Goal: Task Accomplishment & Management: Manage account settings

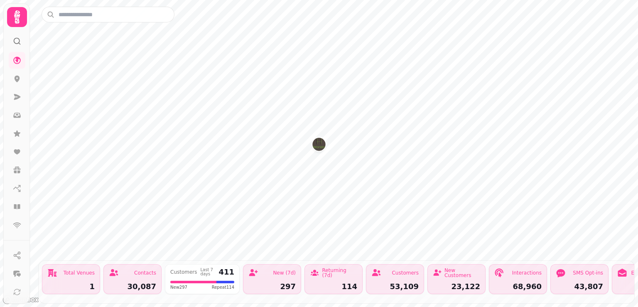
click at [15, 19] on icon at bounding box center [17, 17] width 17 height 17
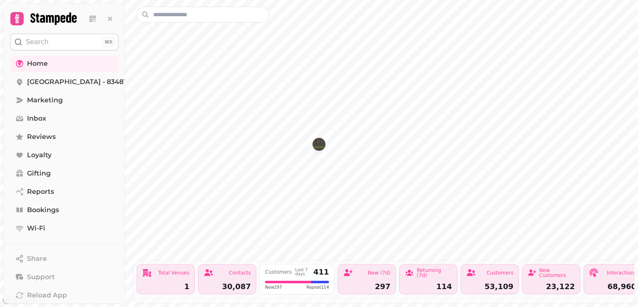
click at [235, 283] on div "30,087" at bounding box center [227, 286] width 47 height 7
click at [37, 64] on span "Home" at bounding box center [37, 64] width 21 height 10
click at [41, 100] on span "Marketing" at bounding box center [45, 100] width 36 height 10
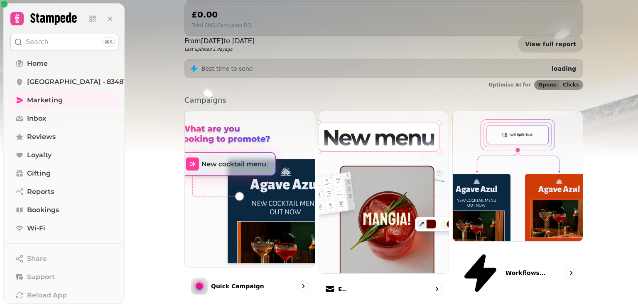
scroll to position [211, 0]
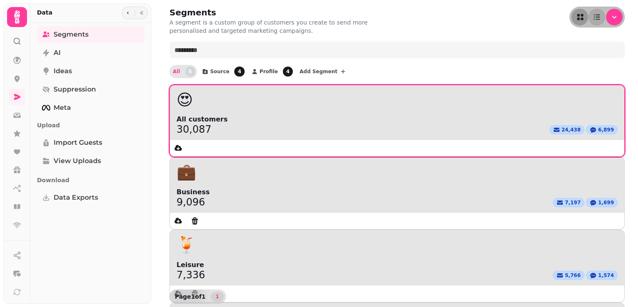
click at [219, 114] on div "😍" at bounding box center [397, 99] width 455 height 29
click at [562, 132] on span "24,438" at bounding box center [571, 129] width 19 height 7
click at [550, 130] on div "24,438" at bounding box center [567, 129] width 35 height 9
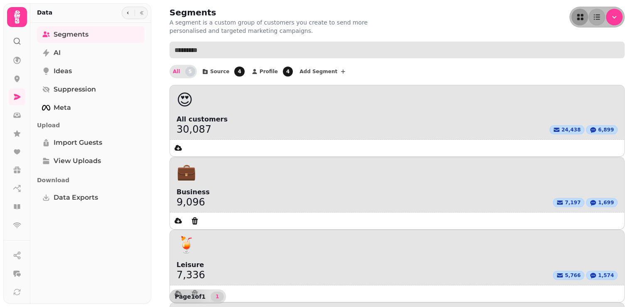
click at [183, 54] on input "text" at bounding box center [398, 50] width 456 height 17
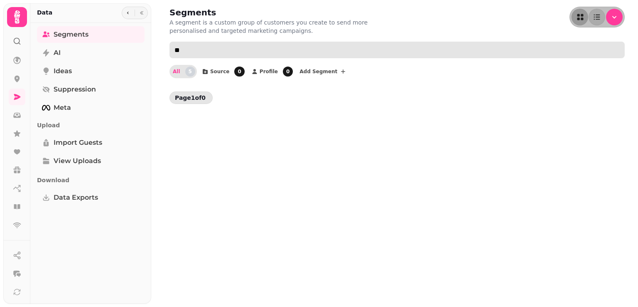
type input "*"
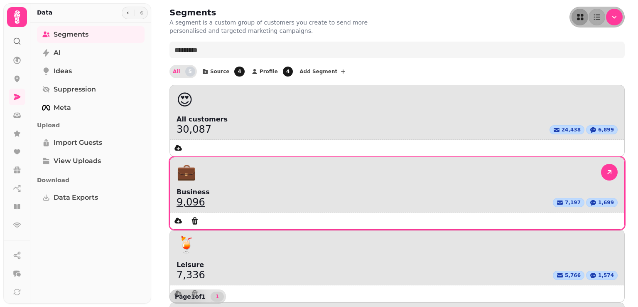
click at [205, 197] on link "9,096" at bounding box center [191, 202] width 29 height 10
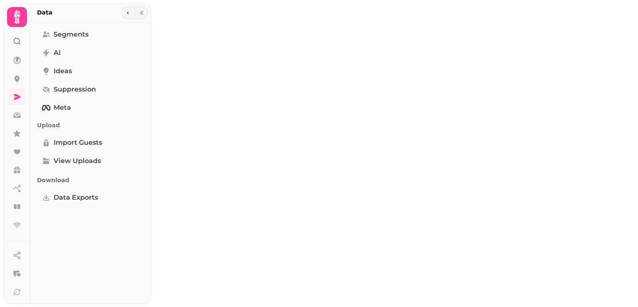
select select "**"
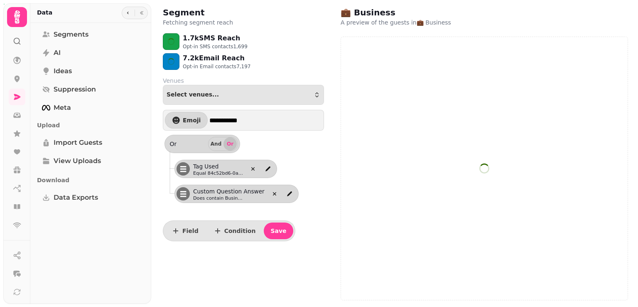
select select "**"
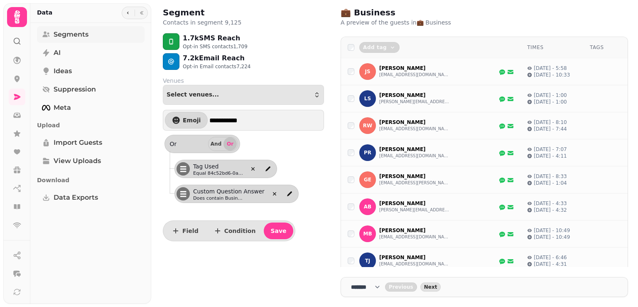
click at [66, 36] on span "Segments" at bounding box center [71, 35] width 35 height 10
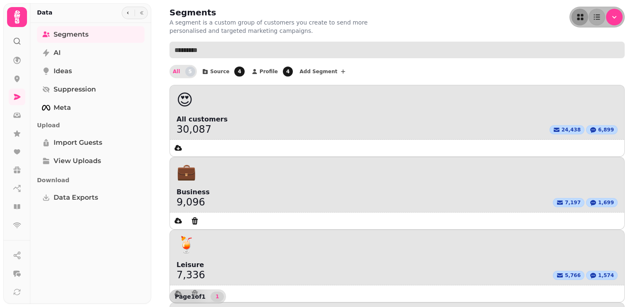
click at [177, 49] on input "text" at bounding box center [398, 50] width 456 height 17
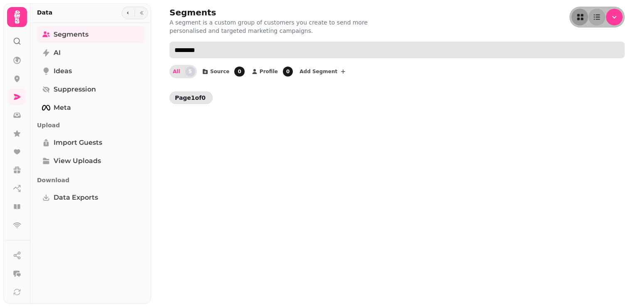
type input "********"
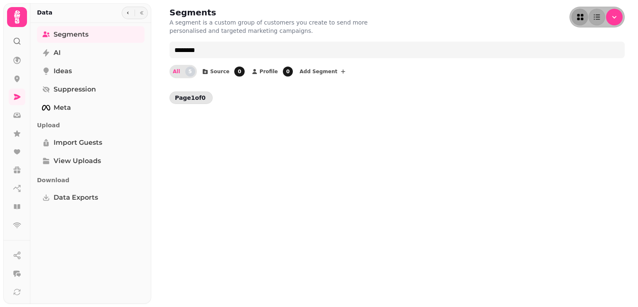
click at [580, 18] on icon "as-grid" at bounding box center [581, 17] width 8 height 8
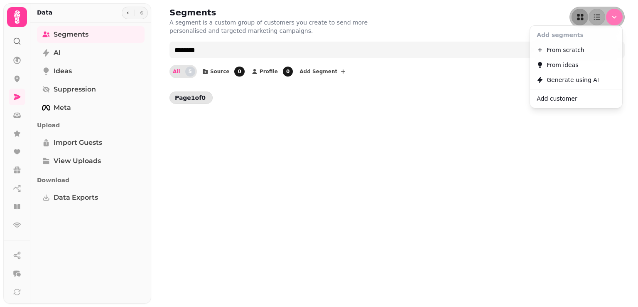
click at [617, 17] on icon "Menu" at bounding box center [615, 17] width 8 height 8
click at [475, 26] on div "Segments A segment is a custom group of customers you create to send more perso…" at bounding box center [398, 21] width 456 height 28
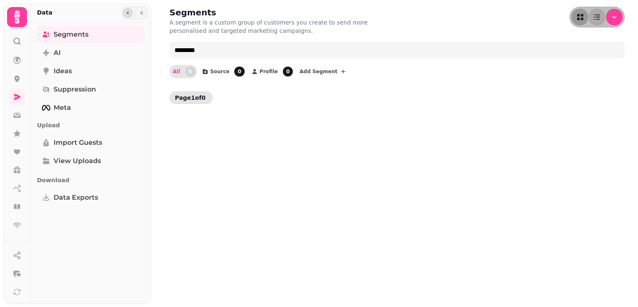
click at [130, 12] on icon "button" at bounding box center [128, 12] width 5 height 5
select select "**"
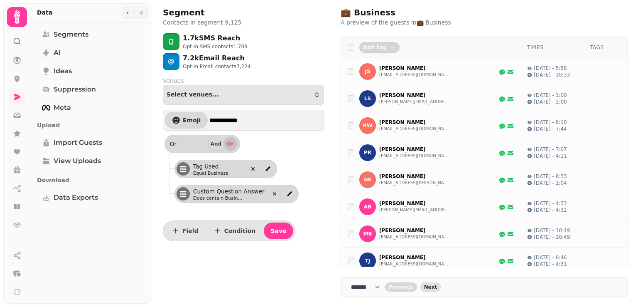
click at [16, 39] on icon at bounding box center [17, 41] width 8 height 8
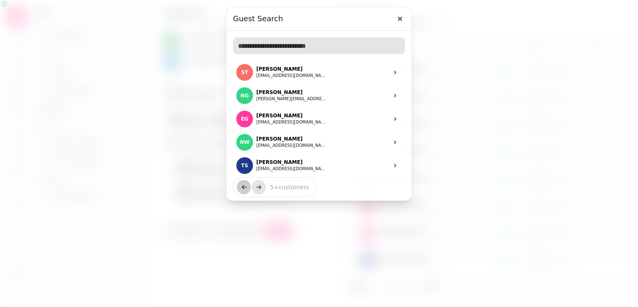
click at [241, 47] on input "text" at bounding box center [319, 45] width 172 height 17
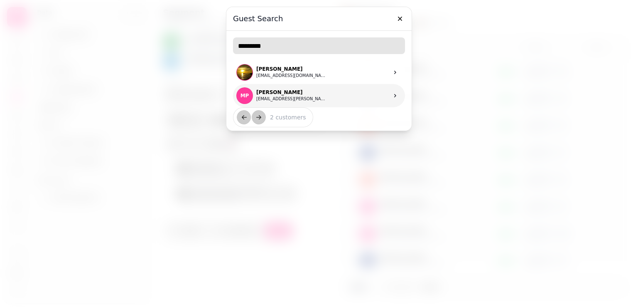
type input "*********"
click at [276, 92] on p "[PERSON_NAME]" at bounding box center [291, 92] width 71 height 7
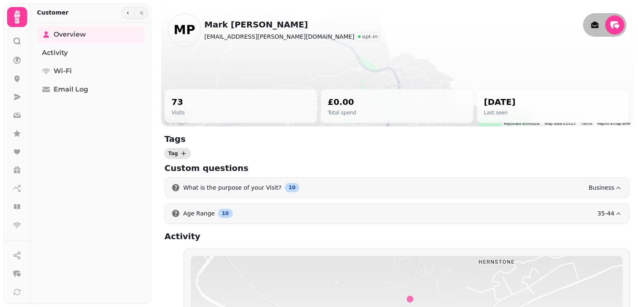
click at [362, 35] on p "opt-in" at bounding box center [369, 36] width 15 height 7
click at [358, 37] on circle at bounding box center [359, 36] width 2 height 2
drag, startPoint x: 283, startPoint y: 37, endPoint x: 276, endPoint y: 57, distance: 21.3
click at [276, 57] on div at bounding box center [397, 67] width 472 height 120
click at [358, 37] on circle at bounding box center [359, 36] width 2 height 2
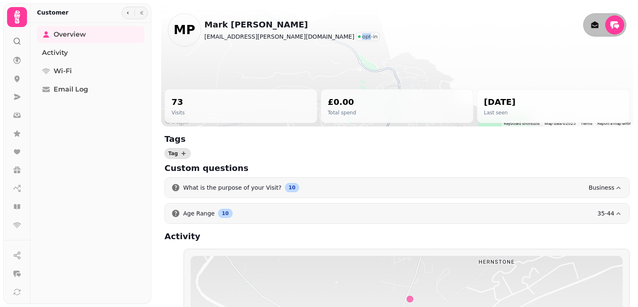
click at [358, 37] on circle at bounding box center [359, 36] width 2 height 2
click at [274, 55] on div at bounding box center [397, 67] width 472 height 120
click at [60, 55] on span "Activity" at bounding box center [55, 53] width 26 height 10
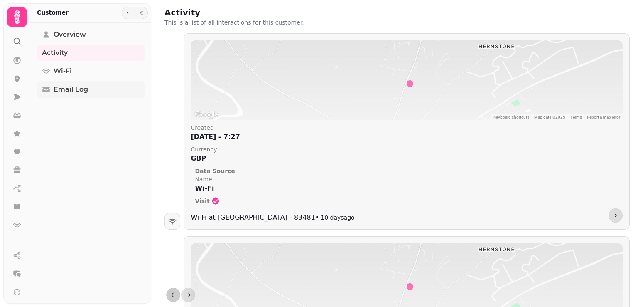
click at [64, 90] on span "Email Log" at bounding box center [71, 89] width 34 height 10
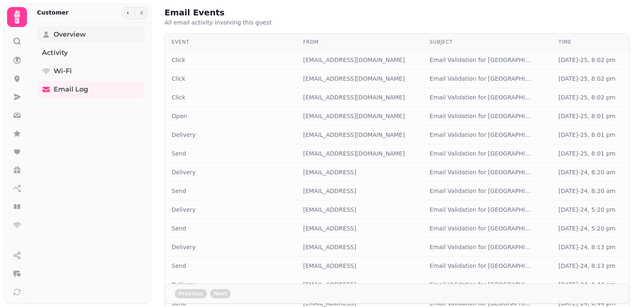
click at [61, 33] on span "Overview" at bounding box center [70, 35] width 32 height 10
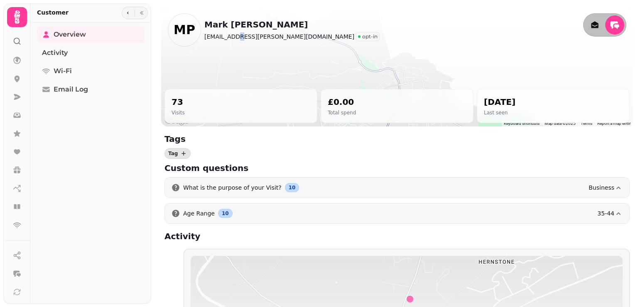
drag, startPoint x: 244, startPoint y: 39, endPoint x: 236, endPoint y: 47, distance: 11.8
click at [233, 47] on div "MP Mark Peterson markpeterson@randa.org opt-in" at bounding box center [398, 28] width 466 height 43
drag, startPoint x: 279, startPoint y: 38, endPoint x: 269, endPoint y: 52, distance: 17.8
click at [274, 57] on div at bounding box center [397, 67] width 472 height 120
click at [362, 37] on p "opt-in" at bounding box center [369, 36] width 15 height 7
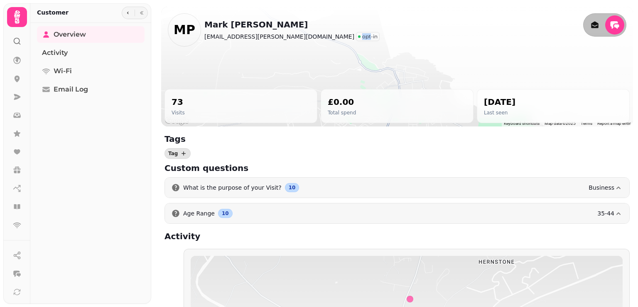
click at [362, 37] on p "opt-in" at bounding box center [369, 36] width 15 height 7
click at [362, 36] on p "opt-in" at bounding box center [369, 36] width 15 height 7
select select "**"
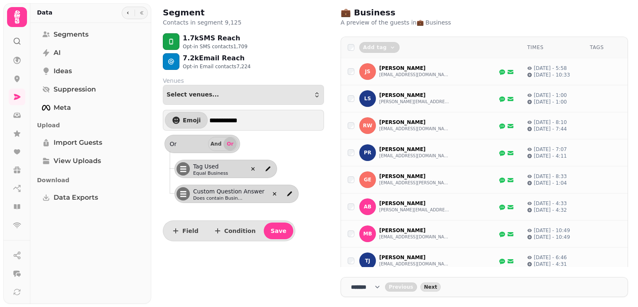
click at [305, 54] on div "7.2k Email Reach Opt-in Email contacts 7,224" at bounding box center [243, 61] width 175 height 17
click at [14, 42] on circle at bounding box center [16, 40] width 5 height 5
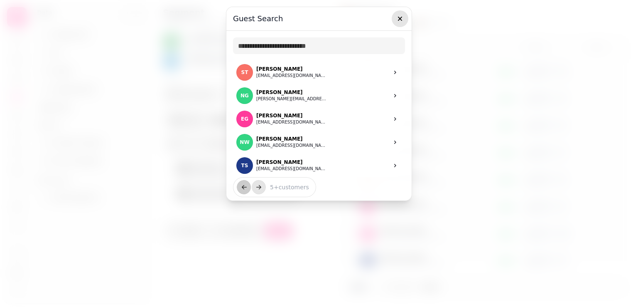
click at [400, 19] on icon "button" at bounding box center [400, 19] width 4 height 4
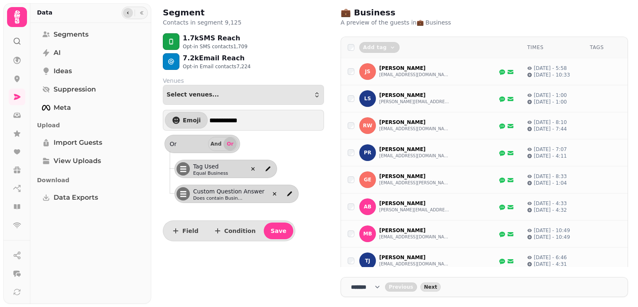
click at [126, 14] on icon "button" at bounding box center [128, 12] width 5 height 5
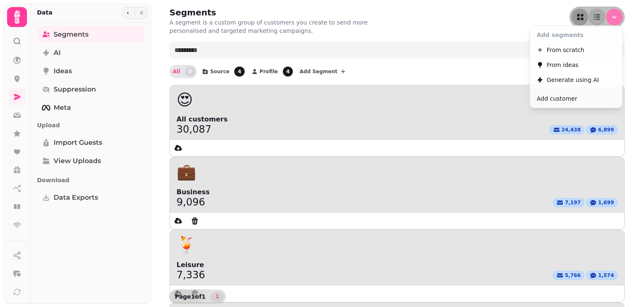
click at [612, 17] on icon "Menu" at bounding box center [615, 17] width 8 height 8
click at [432, 25] on div "Segments A segment is a custom group of customers you create to send more perso…" at bounding box center [398, 21] width 456 height 28
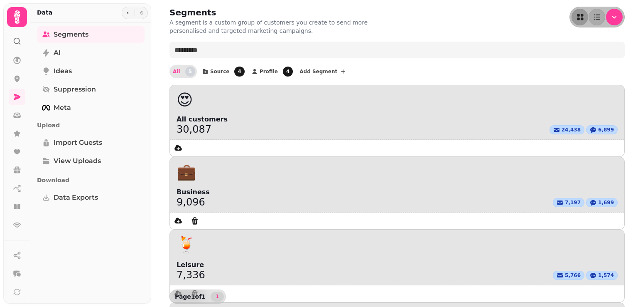
click at [13, 40] on icon at bounding box center [17, 41] width 8 height 8
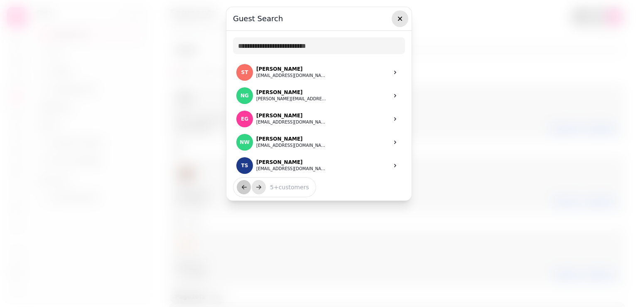
click at [402, 21] on icon "button" at bounding box center [400, 19] width 8 height 8
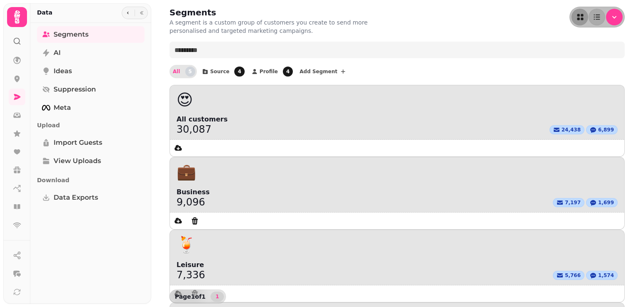
click at [10, 12] on icon at bounding box center [17, 17] width 17 height 17
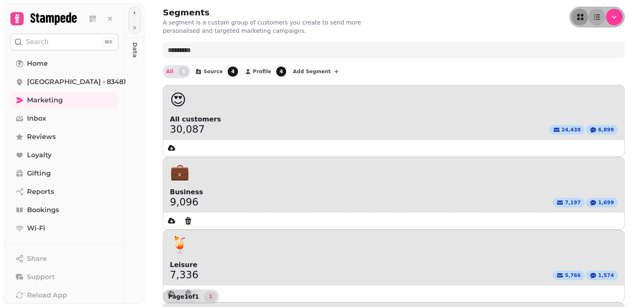
click at [32, 42] on p "Search" at bounding box center [37, 42] width 23 height 10
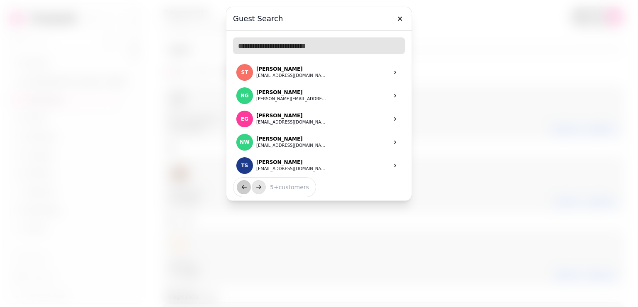
click at [253, 43] on input "text" at bounding box center [319, 45] width 172 height 17
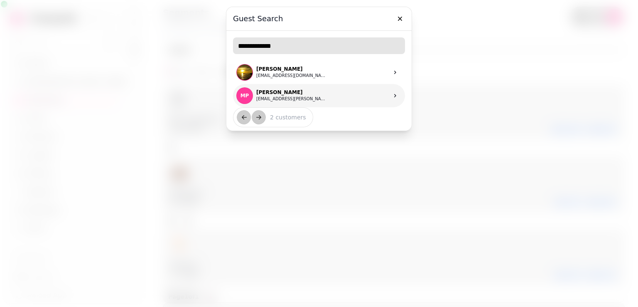
type input "**********"
click at [397, 94] on icon at bounding box center [395, 95] width 7 height 7
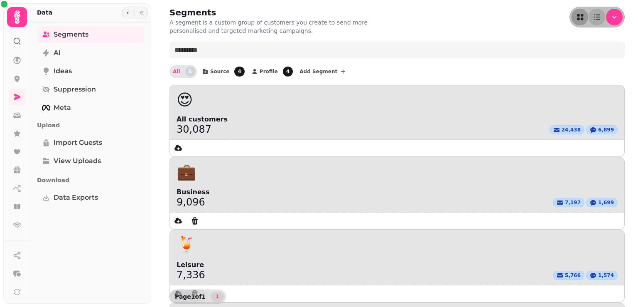
click at [14, 39] on circle at bounding box center [16, 40] width 5 height 5
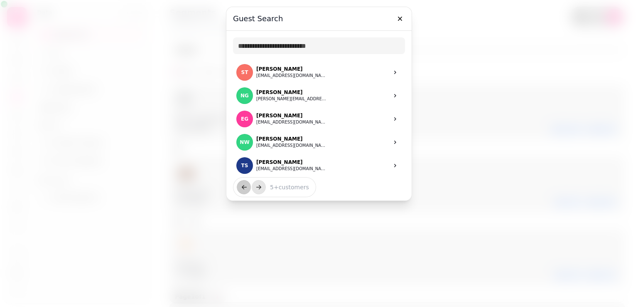
drag, startPoint x: 289, startPoint y: 143, endPoint x: 202, endPoint y: 145, distance: 86.9
click at [202, 145] on div at bounding box center [319, 153] width 638 height 307
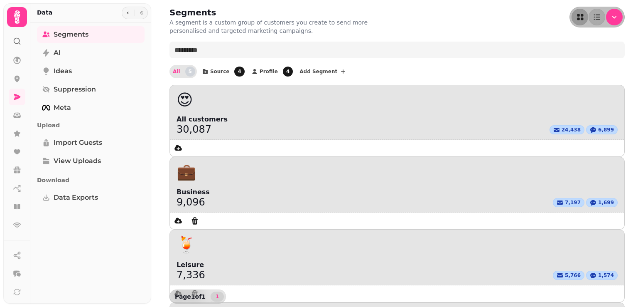
click at [17, 39] on icon at bounding box center [17, 41] width 8 height 8
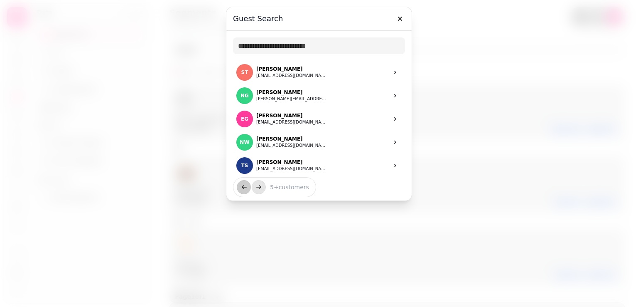
drag, startPoint x: 293, startPoint y: 138, endPoint x: 144, endPoint y: 150, distance: 149.2
click at [144, 150] on div at bounding box center [319, 153] width 638 height 307
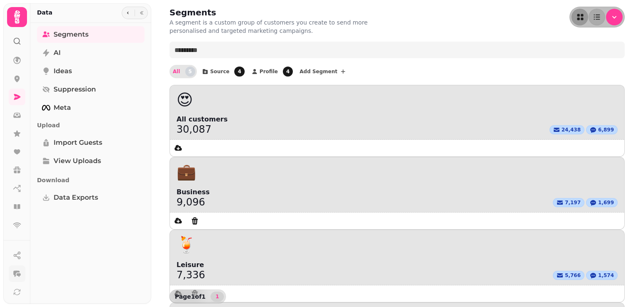
click at [18, 274] on icon "button" at bounding box center [19, 275] width 4 height 4
click at [17, 16] on icon at bounding box center [17, 16] width 6 height 13
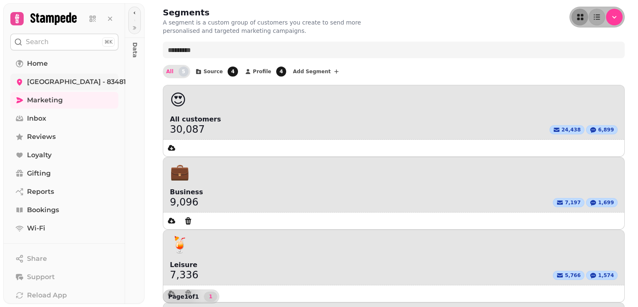
click at [46, 83] on span "[GEOGRAPHIC_DATA] - 83481" at bounding box center [76, 82] width 99 height 10
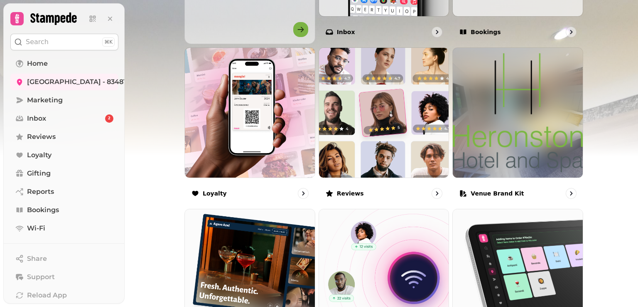
scroll to position [536, 0]
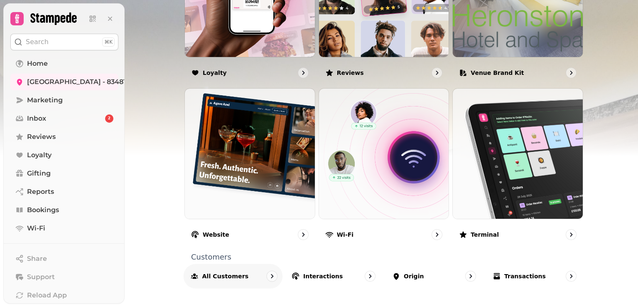
click at [212, 273] on p "All customers" at bounding box center [225, 276] width 47 height 8
select select "**"
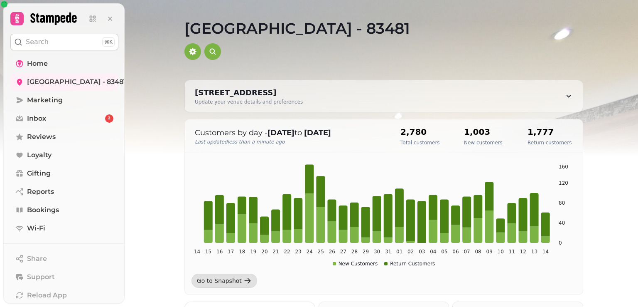
click at [36, 65] on span "Home" at bounding box center [37, 64] width 21 height 10
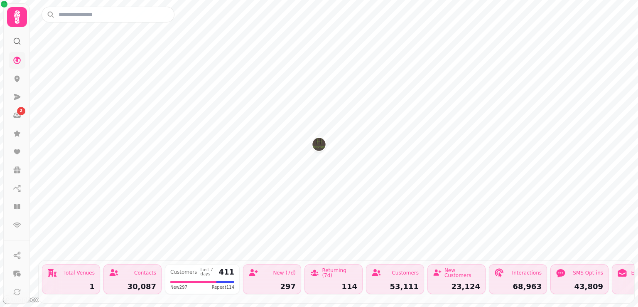
click at [15, 42] on icon at bounding box center [17, 41] width 8 height 8
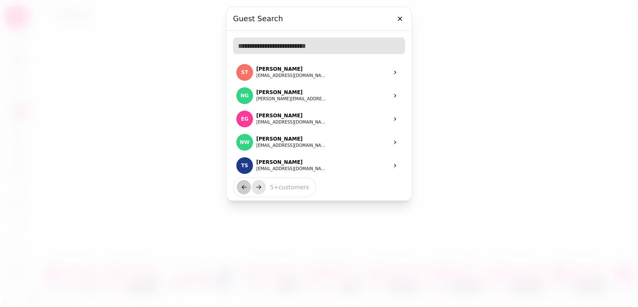
click at [236, 45] on input "text" at bounding box center [319, 45] width 172 height 17
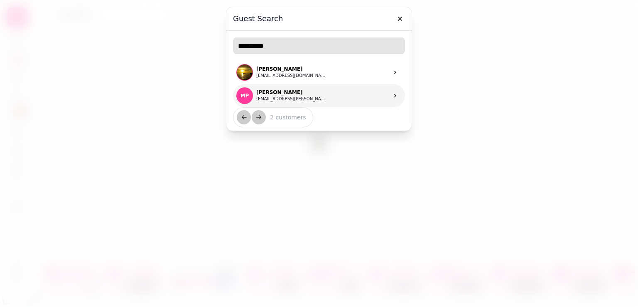
type input "**********"
click at [242, 94] on span "MP" at bounding box center [245, 96] width 9 height 6
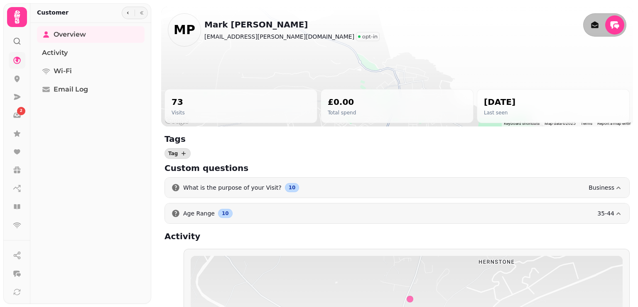
click at [185, 29] on span "MP" at bounding box center [185, 30] width 22 height 12
click at [615, 25] on icon "reply" at bounding box center [617, 27] width 5 height 4
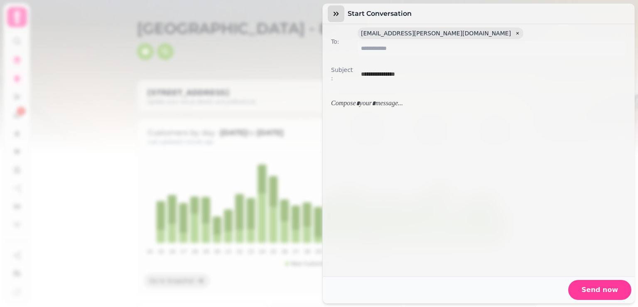
click at [334, 12] on icon "button" at bounding box center [336, 14] width 5 height 4
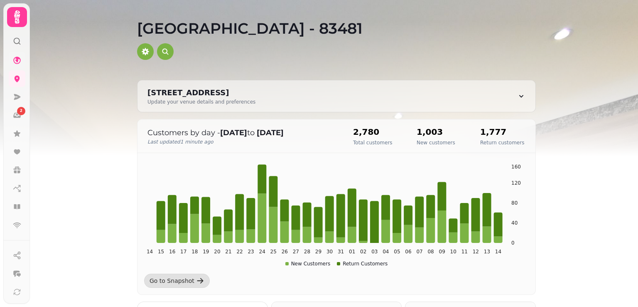
click at [15, 39] on icon at bounding box center [17, 41] width 8 height 8
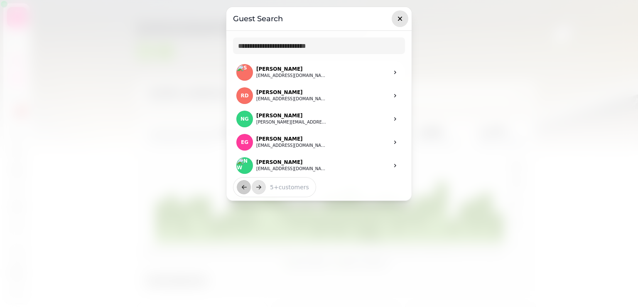
click at [399, 16] on icon "button" at bounding box center [400, 19] width 8 height 8
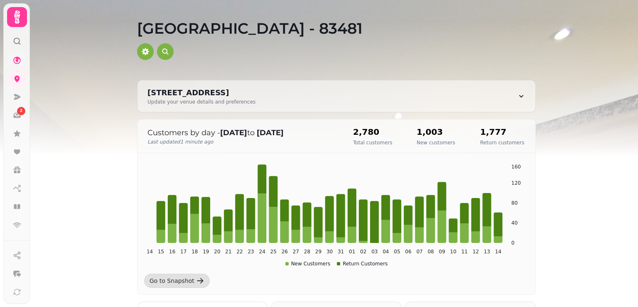
click at [16, 15] on icon at bounding box center [17, 16] width 6 height 13
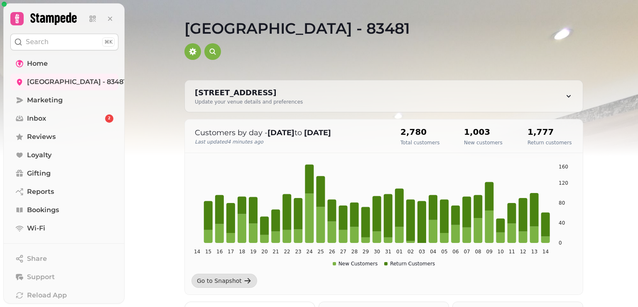
click at [37, 40] on p "Search" at bounding box center [37, 42] width 23 height 10
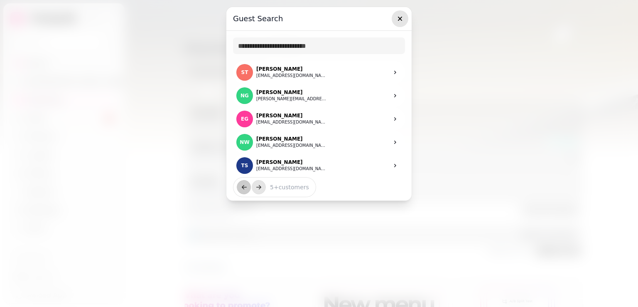
click at [398, 17] on icon "button" at bounding box center [400, 19] width 4 height 4
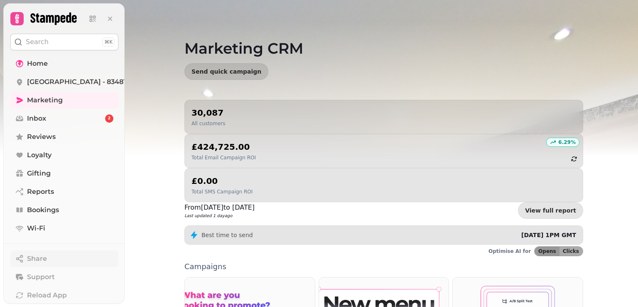
scroll to position [118, 0]
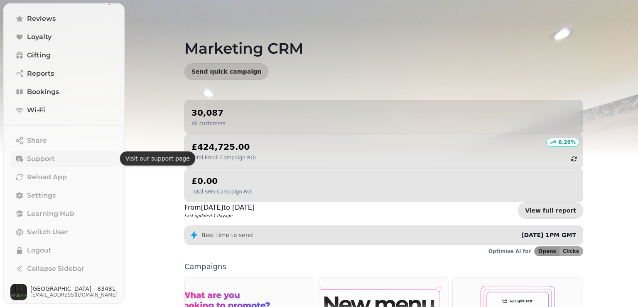
click at [37, 157] on span "Support" at bounding box center [41, 159] width 28 height 10
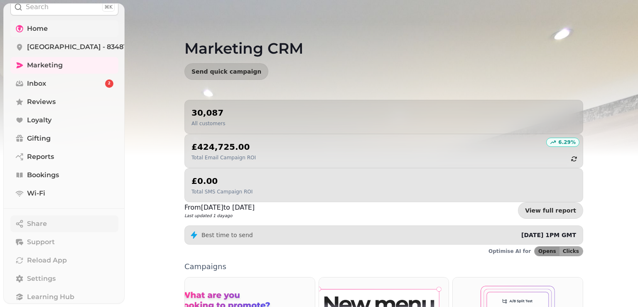
scroll to position [0, 0]
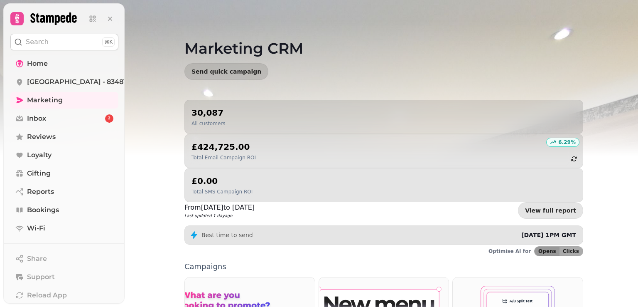
click at [27, 42] on p "Search" at bounding box center [37, 42] width 23 height 10
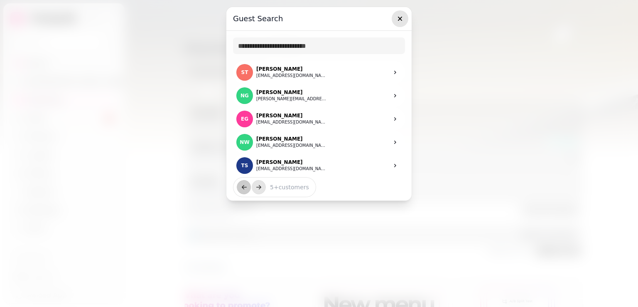
click at [399, 19] on icon "button" at bounding box center [400, 19] width 4 height 4
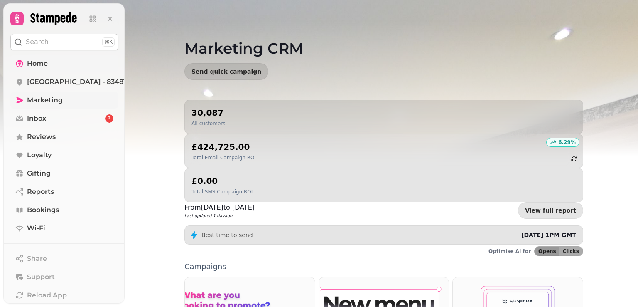
click at [47, 100] on span "Marketing" at bounding box center [45, 100] width 36 height 10
click at [47, 101] on span "Marketing" at bounding box center [45, 100] width 36 height 10
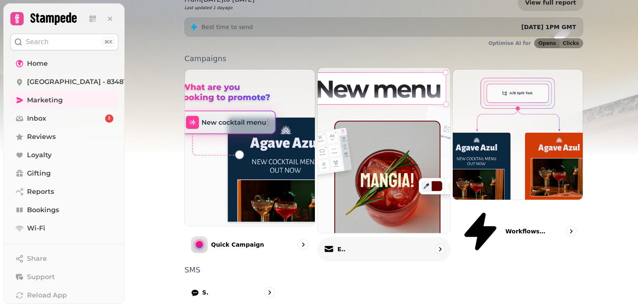
scroll to position [211, 0]
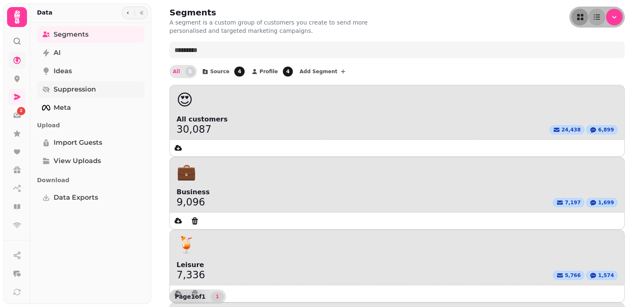
click at [68, 89] on span "Suppression" at bounding box center [75, 89] width 42 height 10
select select "**"
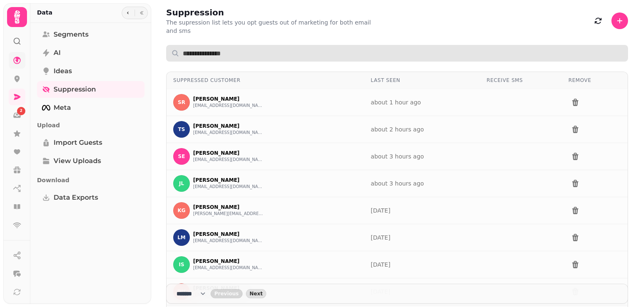
click at [188, 45] on input "text" at bounding box center [397, 53] width 462 height 17
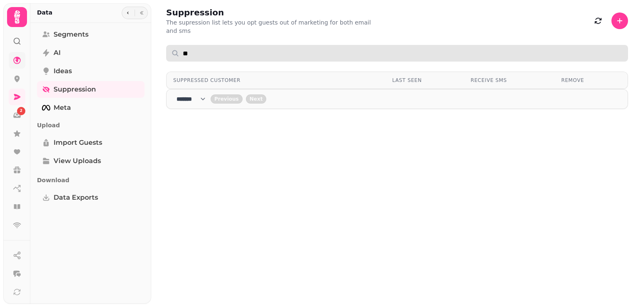
type input "*"
click at [171, 48] on input "**********" at bounding box center [397, 53] width 462 height 17
type input "*"
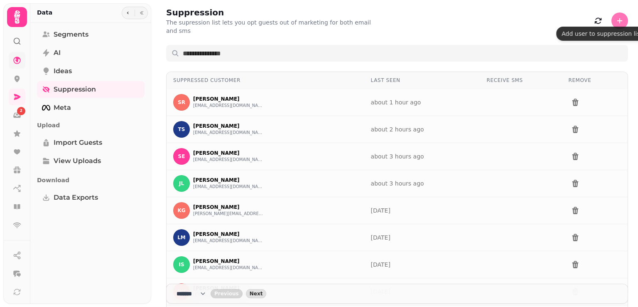
click at [618, 18] on icon "button" at bounding box center [620, 20] width 5 height 5
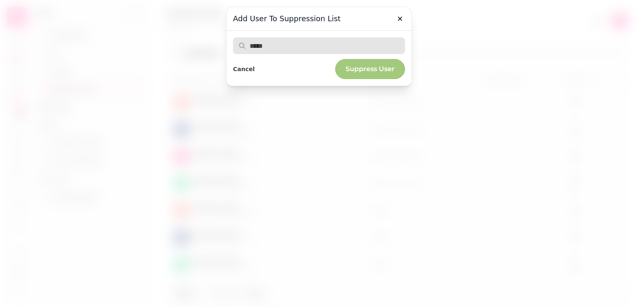
click at [250, 48] on input "text" at bounding box center [319, 45] width 172 height 17
type input "**********"
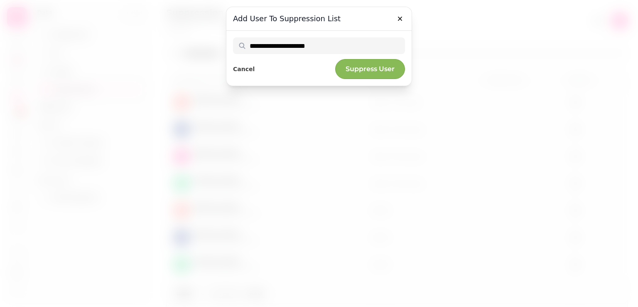
click at [367, 67] on span "Suppress User" at bounding box center [370, 69] width 49 height 7
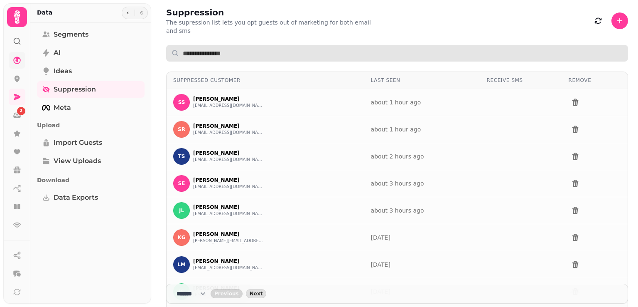
click at [186, 45] on input "text" at bounding box center [397, 53] width 462 height 17
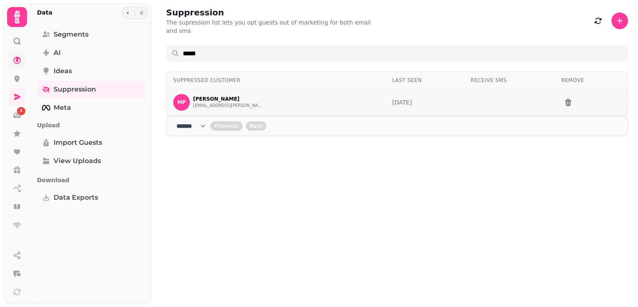
click at [471, 102] on span at bounding box center [471, 102] width 0 height 0
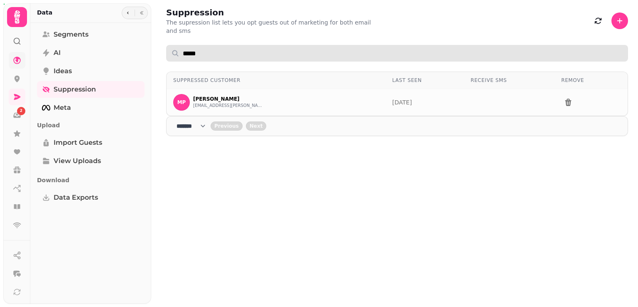
click at [207, 46] on input "*****" at bounding box center [397, 53] width 462 height 17
type input "*"
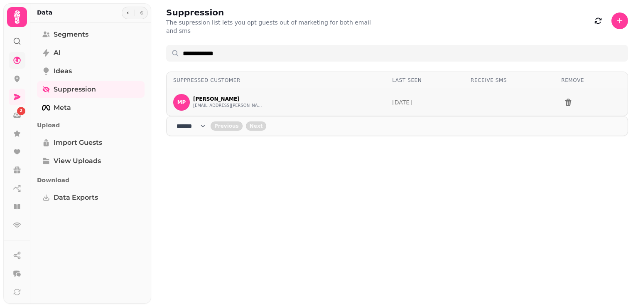
click at [471, 102] on span at bounding box center [471, 102] width 0 height 0
drag, startPoint x: 478, startPoint y: 94, endPoint x: 461, endPoint y: 97, distance: 18.0
click at [461, 97] on tr "MP Mark Peterson markpeterson@randa.org 10 days ago" at bounding box center [397, 102] width 461 height 27
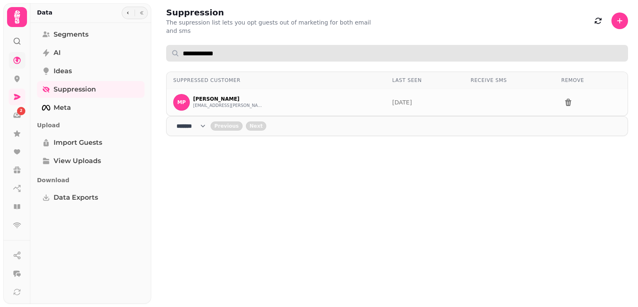
click at [224, 45] on input "**********" at bounding box center [397, 53] width 462 height 17
type input "**********"
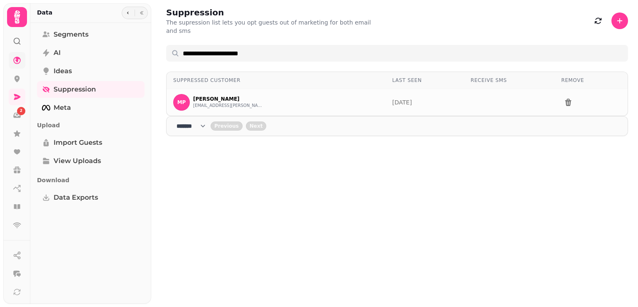
click at [16, 20] on icon at bounding box center [17, 17] width 17 height 17
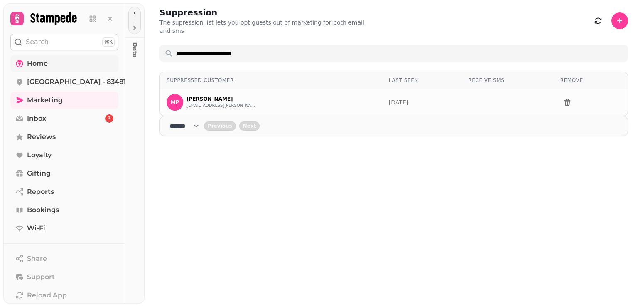
scroll to position [118, 0]
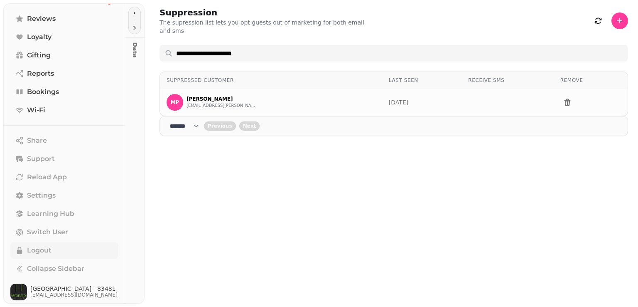
click at [35, 250] on span "Logout" at bounding box center [39, 250] width 25 height 10
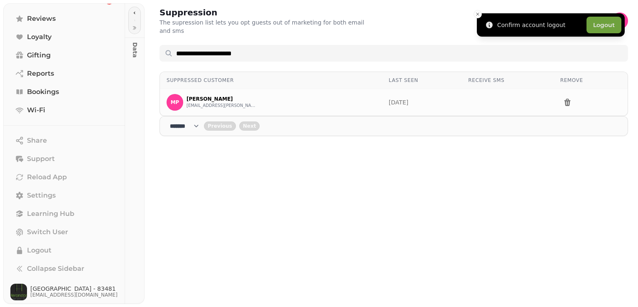
click at [609, 23] on button "Logout" at bounding box center [604, 25] width 35 height 17
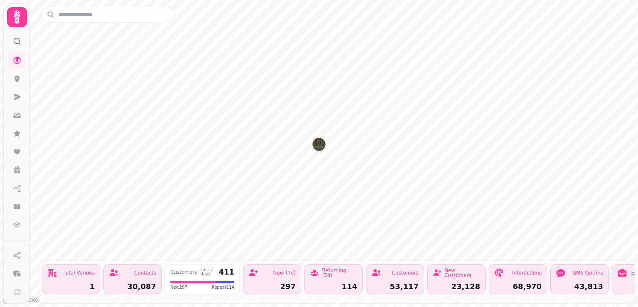
click at [15, 22] on icon at bounding box center [17, 17] width 17 height 17
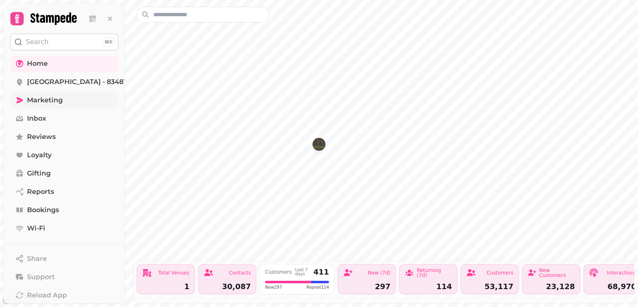
click at [33, 102] on span "Marketing" at bounding box center [45, 100] width 36 height 10
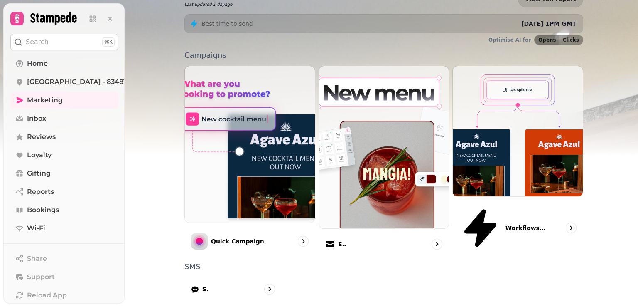
click at [35, 44] on p "Search" at bounding box center [37, 42] width 23 height 10
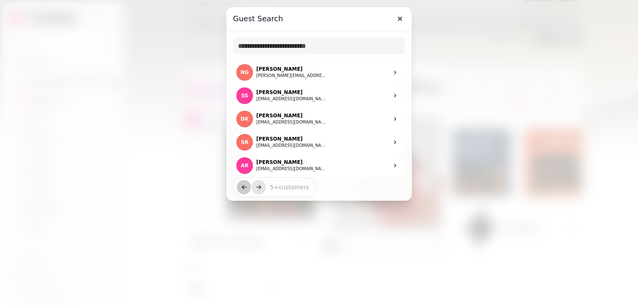
drag, startPoint x: 403, startPoint y: 18, endPoint x: 379, endPoint y: 26, distance: 25.4
click at [403, 17] on icon "button" at bounding box center [400, 19] width 8 height 8
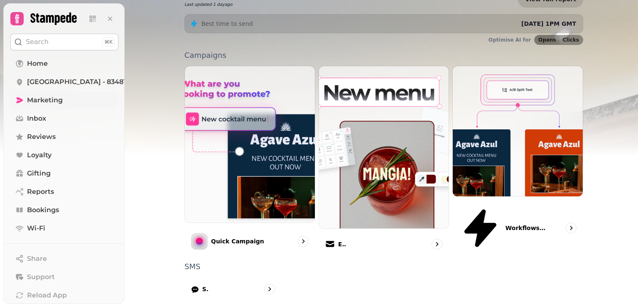
click at [39, 99] on span "Marketing" at bounding box center [45, 100] width 36 height 10
click at [32, 44] on p "Search" at bounding box center [37, 42] width 23 height 10
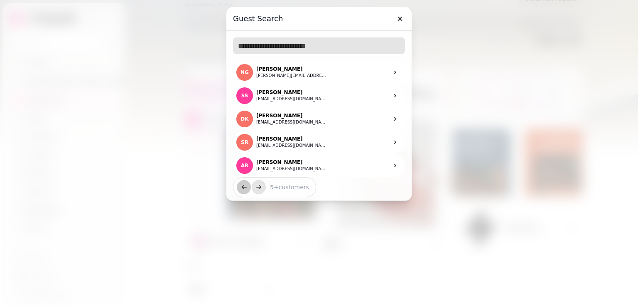
click at [240, 49] on input "text" at bounding box center [319, 45] width 172 height 17
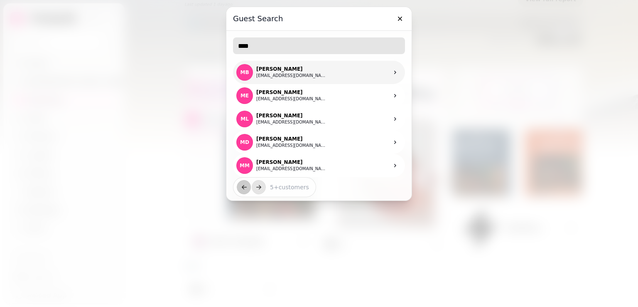
type input "**********"
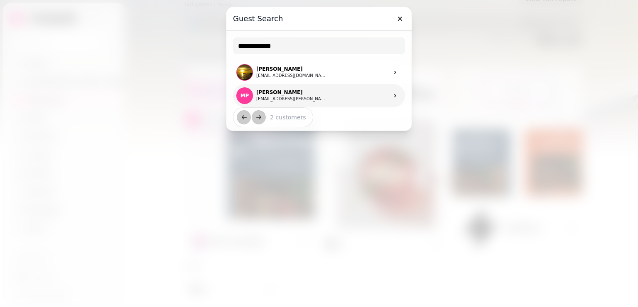
click at [283, 93] on p "[PERSON_NAME]" at bounding box center [291, 92] width 71 height 7
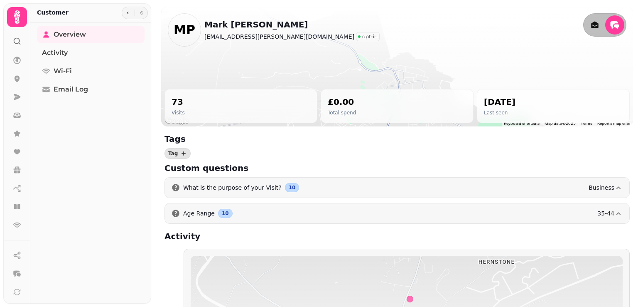
click at [15, 40] on icon at bounding box center [17, 41] width 8 height 8
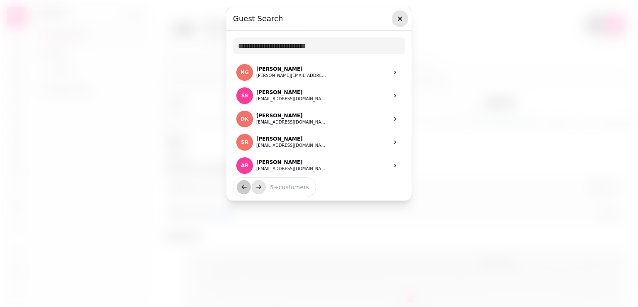
click at [400, 18] on icon "button" at bounding box center [400, 19] width 8 height 8
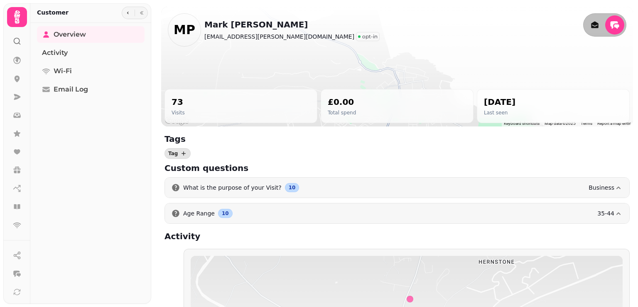
click at [17, 22] on icon at bounding box center [17, 16] width 6 height 13
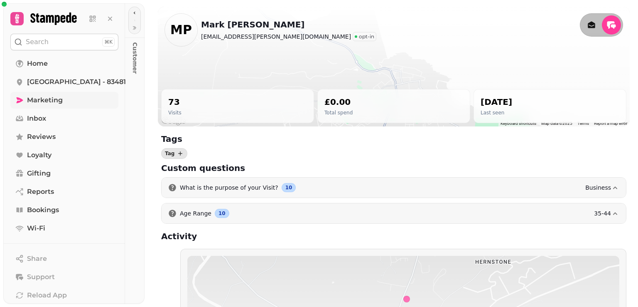
click at [43, 98] on span "Marketing" at bounding box center [45, 100] width 36 height 10
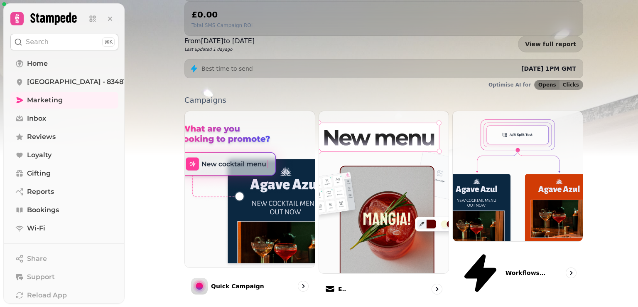
scroll to position [211, 0]
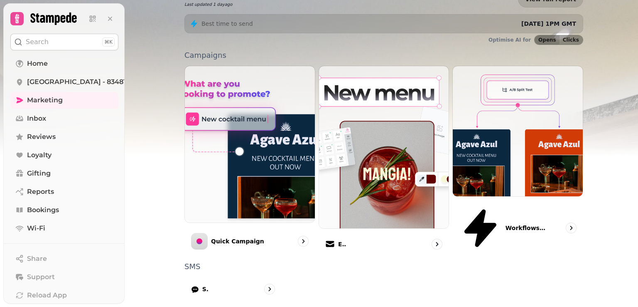
click at [186, 306] on p "Data" at bounding box center [384, 311] width 399 height 7
click at [38, 99] on span "Marketing" at bounding box center [45, 100] width 36 height 10
click at [21, 99] on icon at bounding box center [20, 100] width 7 height 6
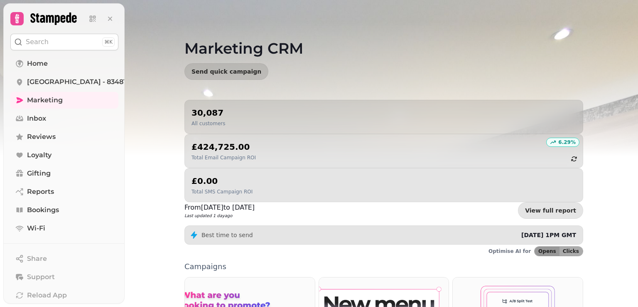
scroll to position [42, 0]
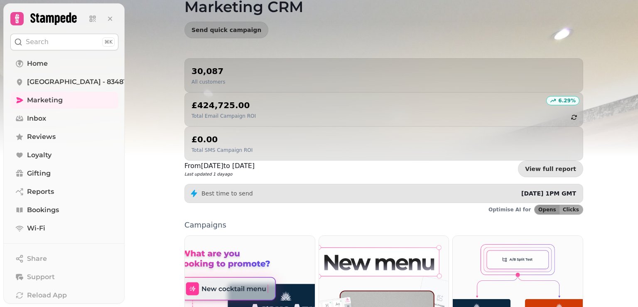
click at [46, 39] on button "Search ⌘K" at bounding box center [64, 42] width 108 height 17
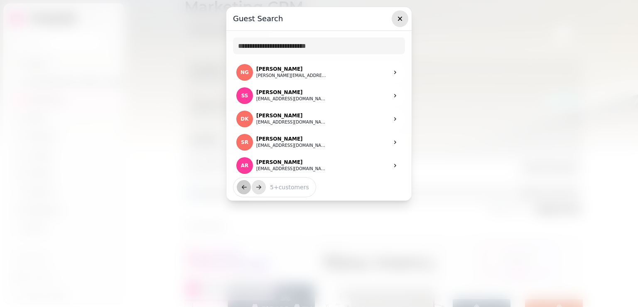
click at [397, 18] on icon "button" at bounding box center [400, 19] width 8 height 8
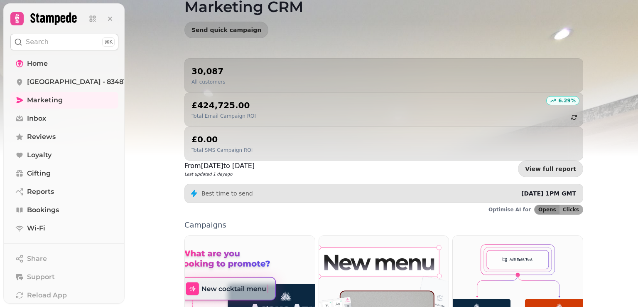
click at [37, 67] on span "Home" at bounding box center [37, 64] width 21 height 10
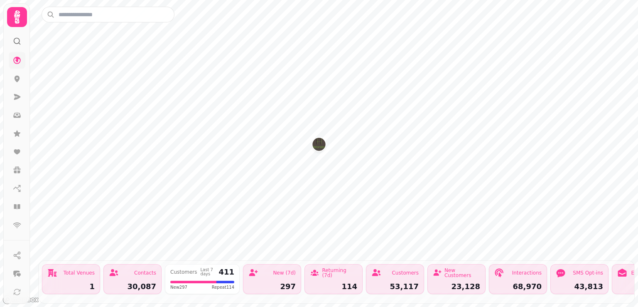
click at [19, 23] on icon at bounding box center [17, 17] width 17 height 17
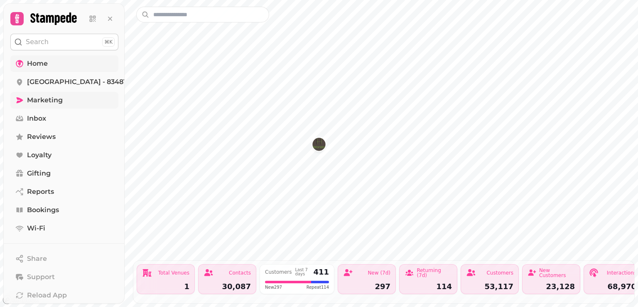
click at [38, 100] on span "Marketing" at bounding box center [45, 100] width 36 height 10
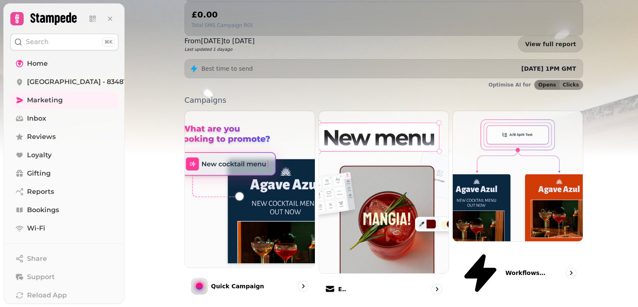
scroll to position [211, 0]
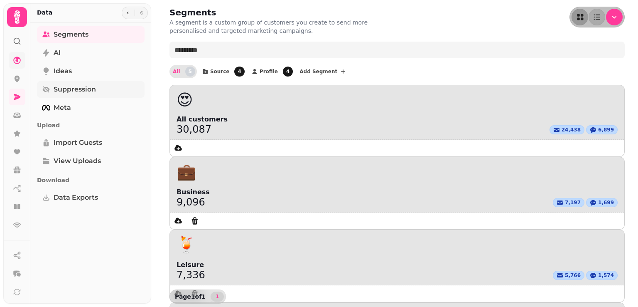
click at [67, 91] on span "Suppression" at bounding box center [75, 89] width 42 height 10
select select "**"
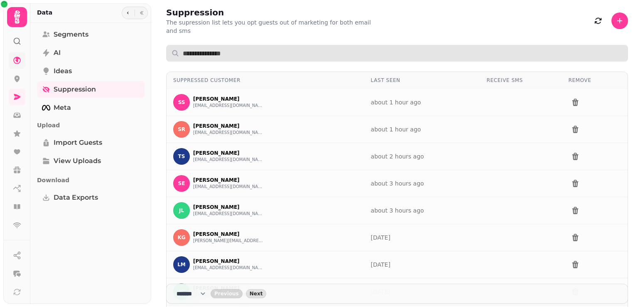
click at [187, 45] on input "text" at bounding box center [397, 53] width 462 height 17
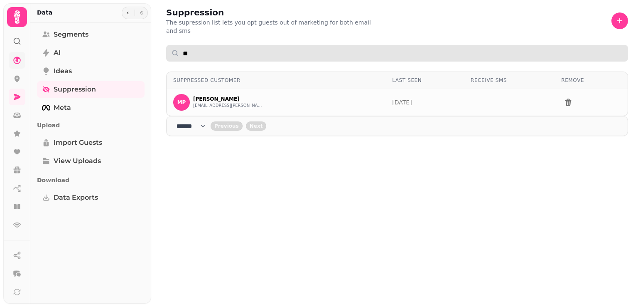
type input "*"
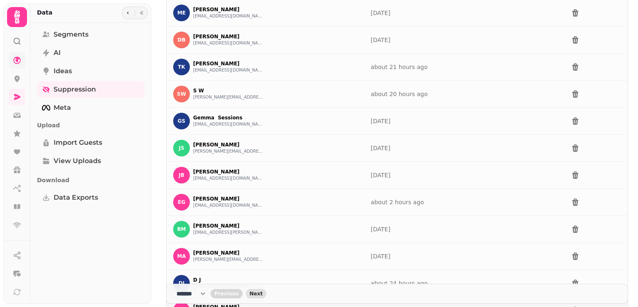
scroll to position [467, 0]
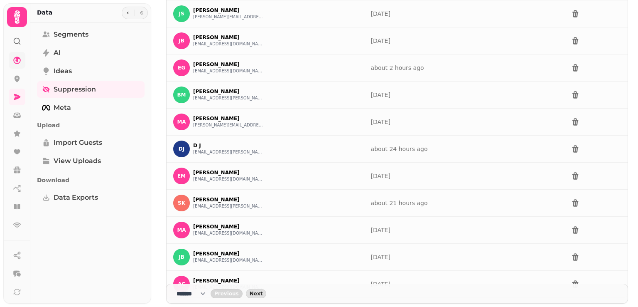
click at [210, 293] on select "**** * **** ** **** ** **** ** **** *** **** *** **** ***" at bounding box center [194, 293] width 34 height 8
select select "***"
click at [177, 289] on select "**** * **** ** **** ** **** ** **** *** **** *** **** ***" at bounding box center [194, 293] width 34 height 8
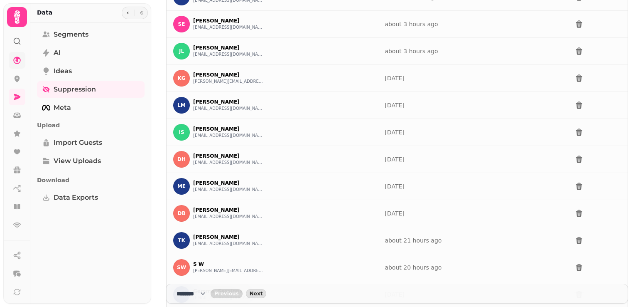
scroll to position [0, 0]
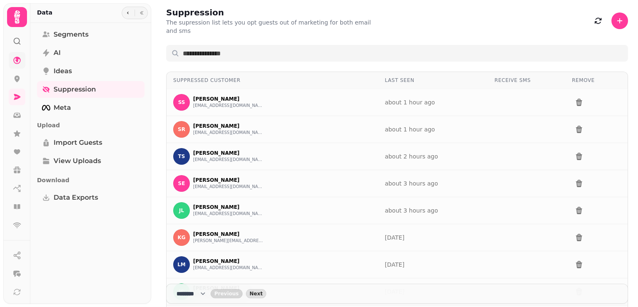
click at [15, 22] on icon at bounding box center [17, 17] width 17 height 17
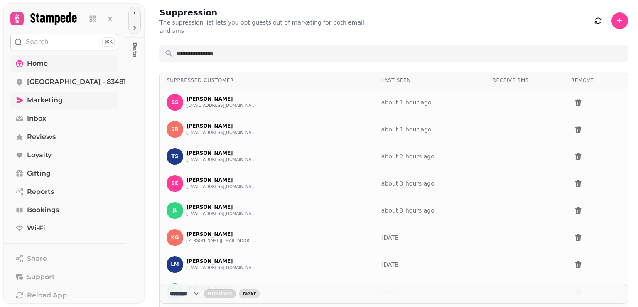
click at [38, 100] on span "Marketing" at bounding box center [45, 100] width 36 height 10
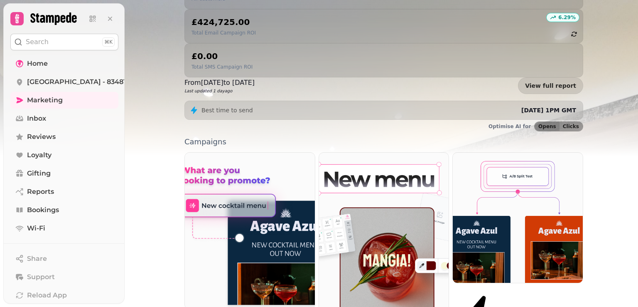
scroll to position [208, 0]
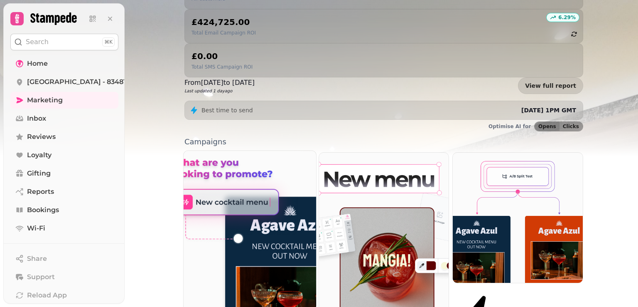
scroll to position [211, 0]
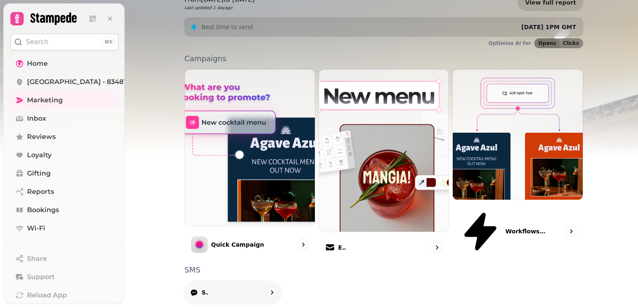
scroll to position [211, 0]
